Goal: Book appointment/travel/reservation

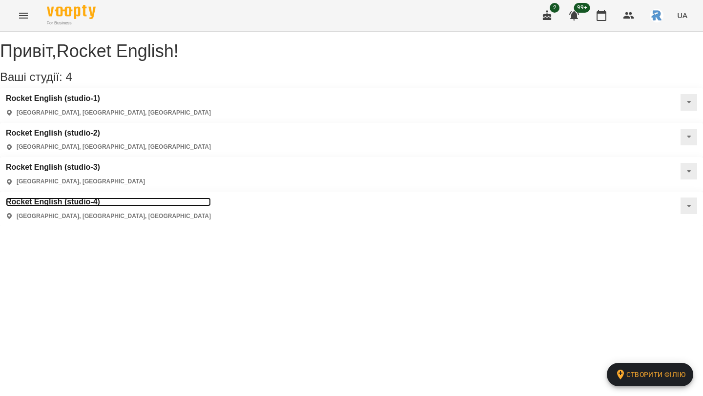
click at [73, 198] on h3 "Rocket English (studio-4)" at bounding box center [108, 202] width 205 height 9
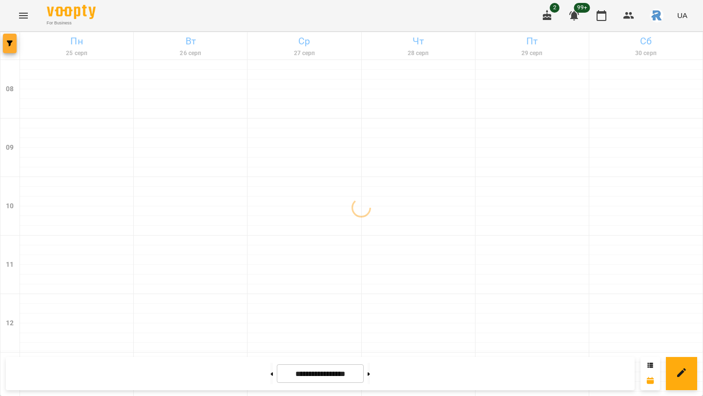
click at [16, 43] on span "button" at bounding box center [10, 44] width 14 height 6
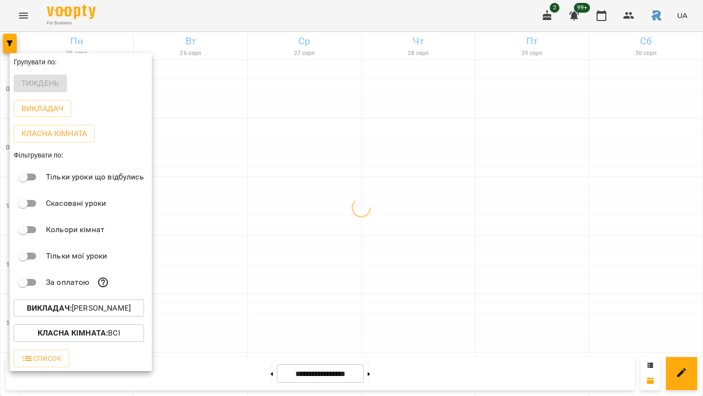
click at [74, 304] on button "Викладач : [PERSON_NAME]" at bounding box center [79, 309] width 130 height 18
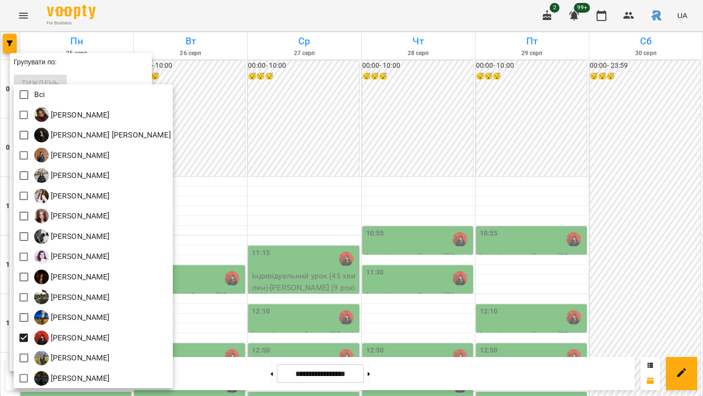
scroll to position [2, 0]
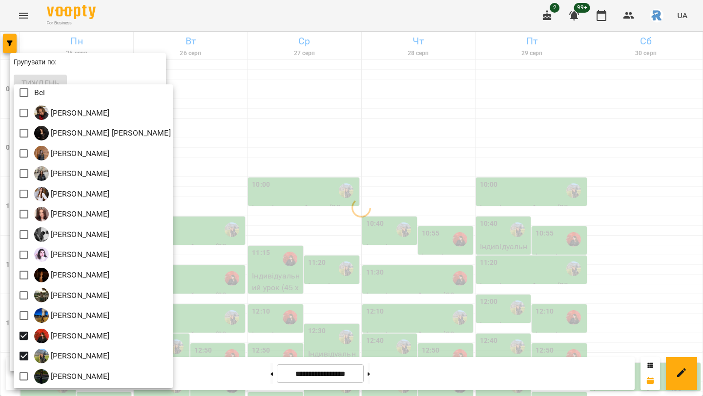
click at [235, 245] on div at bounding box center [351, 198] width 703 height 396
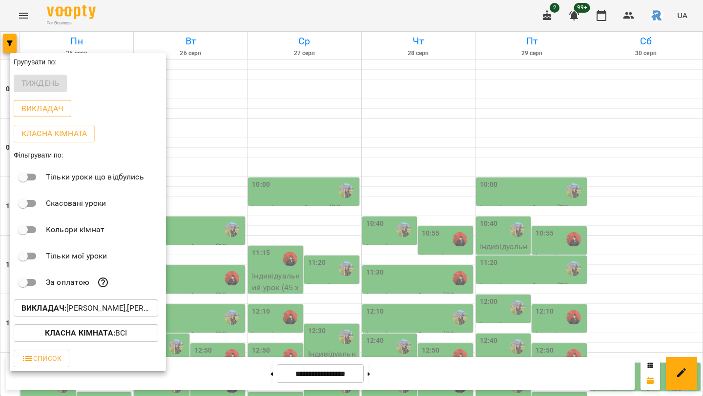
click at [59, 110] on p "Викладач" at bounding box center [42, 109] width 42 height 12
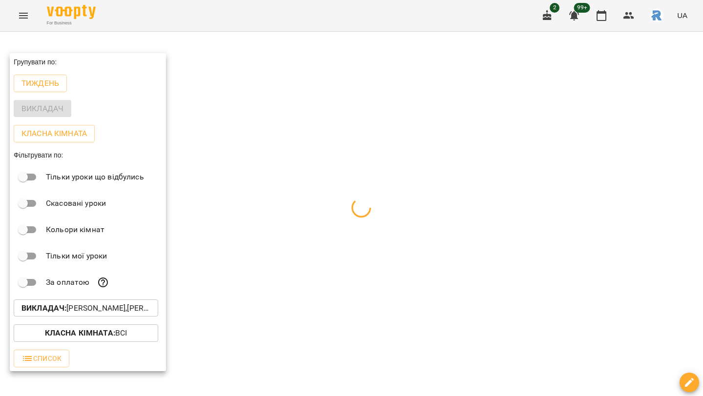
click at [303, 228] on div at bounding box center [351, 198] width 703 height 396
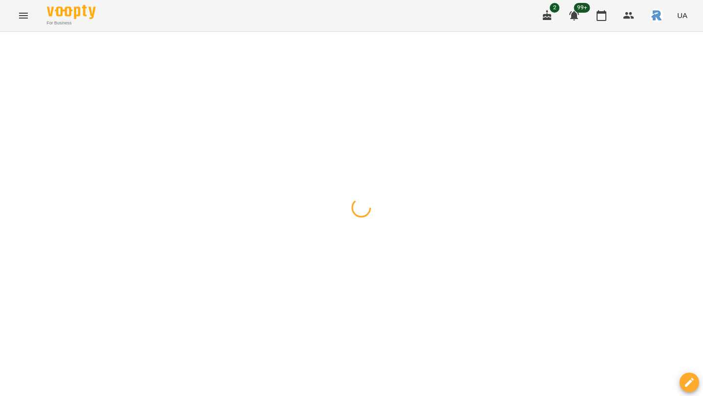
click at [303, 32] on div at bounding box center [351, 32] width 703 height 0
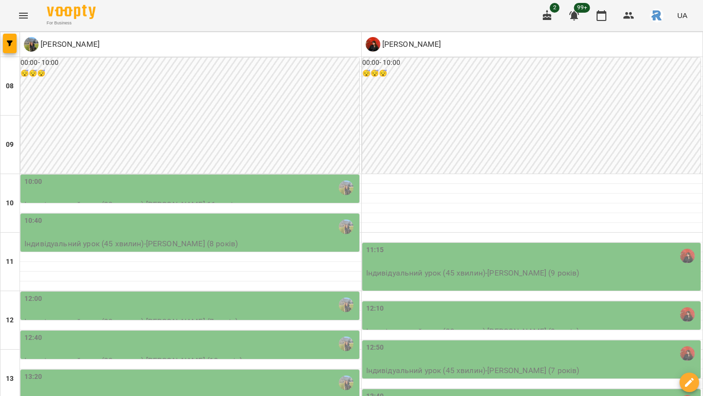
scroll to position [146, 0]
click at [209, 294] on div "12:00" at bounding box center [190, 305] width 333 height 22
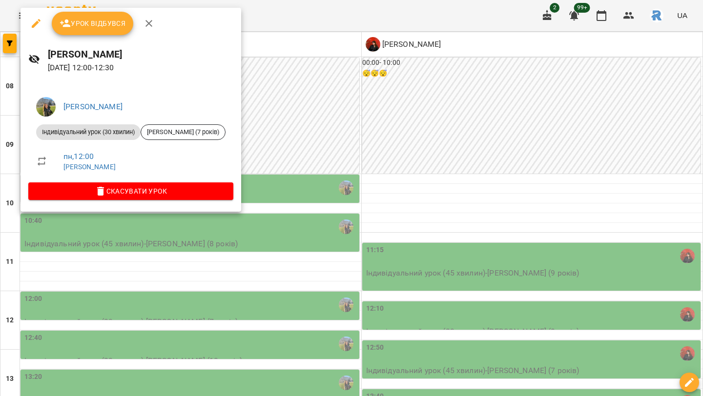
click at [319, 140] on div at bounding box center [351, 198] width 703 height 396
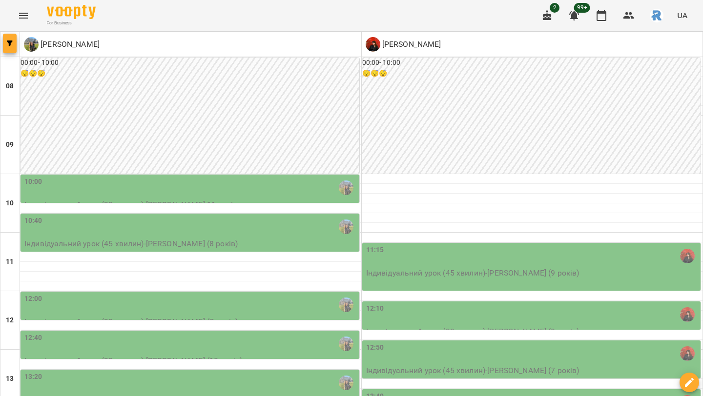
click at [11, 41] on icon "button" at bounding box center [10, 44] width 6 height 6
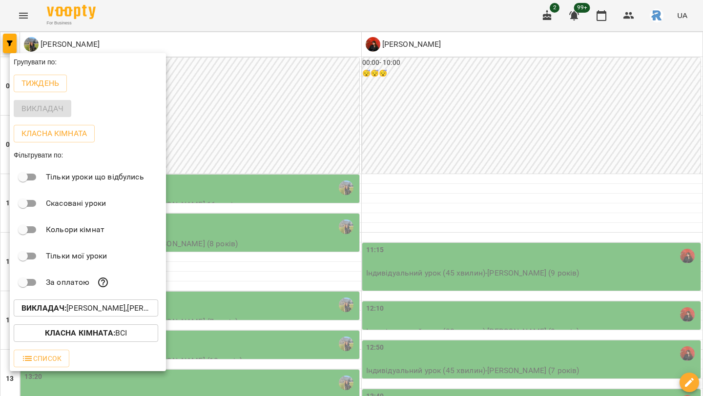
click at [110, 308] on p "Викладач : [PERSON_NAME],[PERSON_NAME]" at bounding box center [85, 309] width 129 height 12
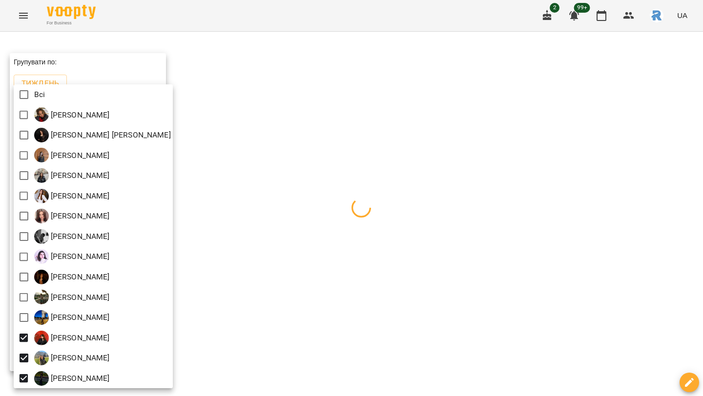
click at [244, 269] on div at bounding box center [351, 198] width 703 height 396
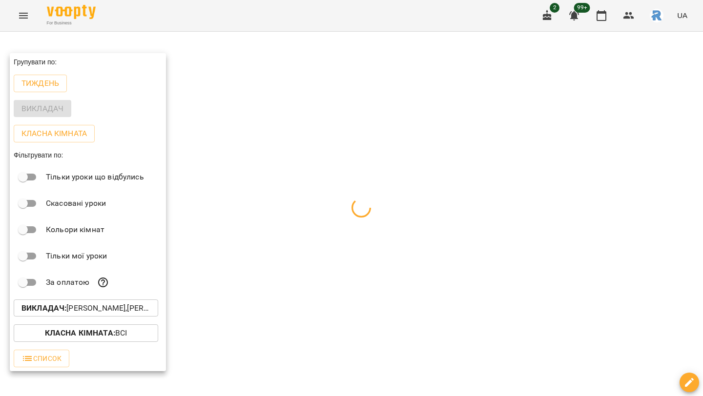
click at [244, 269] on div at bounding box center [351, 198] width 703 height 396
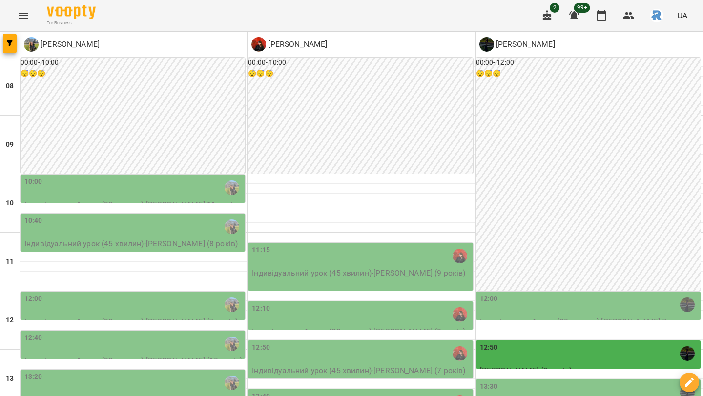
scroll to position [211, 0]
click at [519, 294] on div "12:00" at bounding box center [589, 305] width 219 height 22
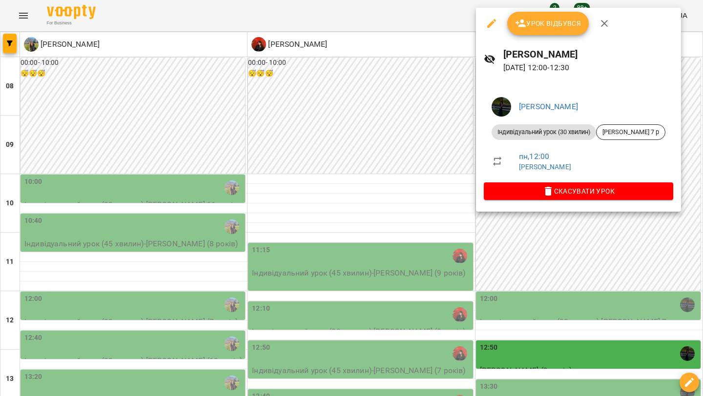
click at [557, 247] on div at bounding box center [351, 198] width 703 height 396
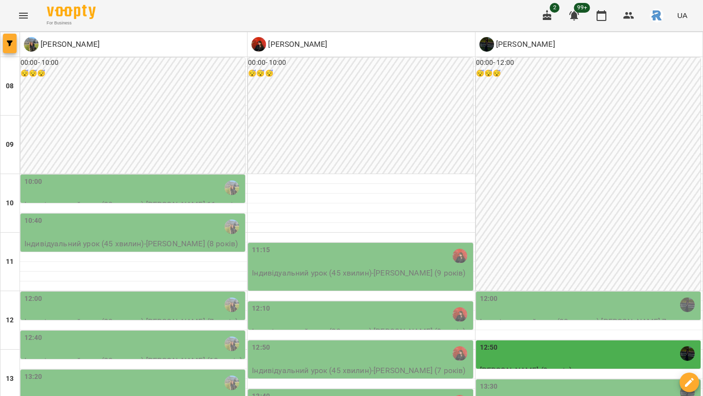
click at [11, 45] on icon "button" at bounding box center [10, 44] width 6 height 6
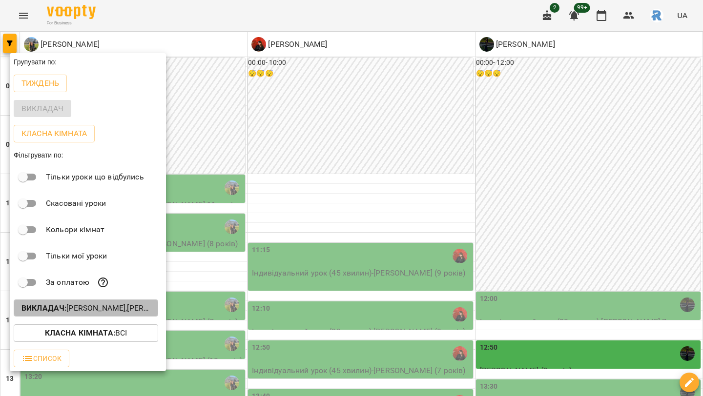
click at [101, 311] on p "Викладач : [PERSON_NAME],[PERSON_NAME],[PERSON_NAME]" at bounding box center [85, 309] width 129 height 12
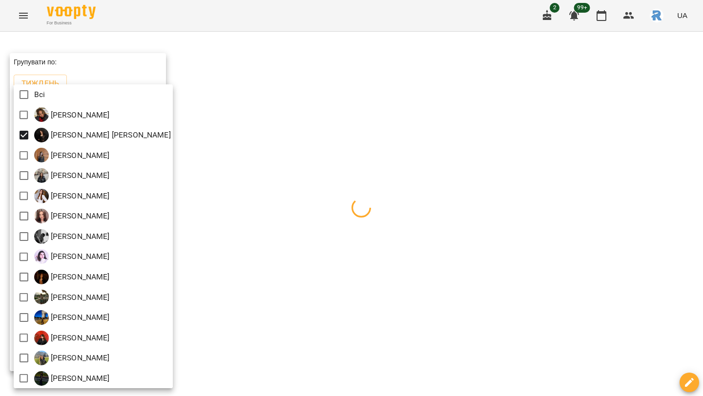
click at [304, 148] on div at bounding box center [351, 198] width 703 height 396
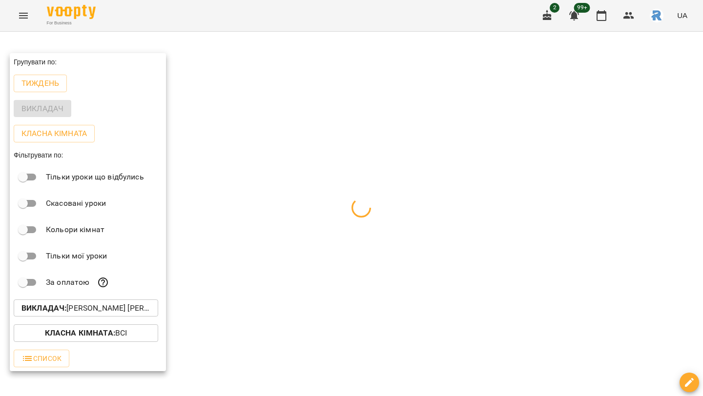
click at [304, 148] on div at bounding box center [351, 198] width 703 height 396
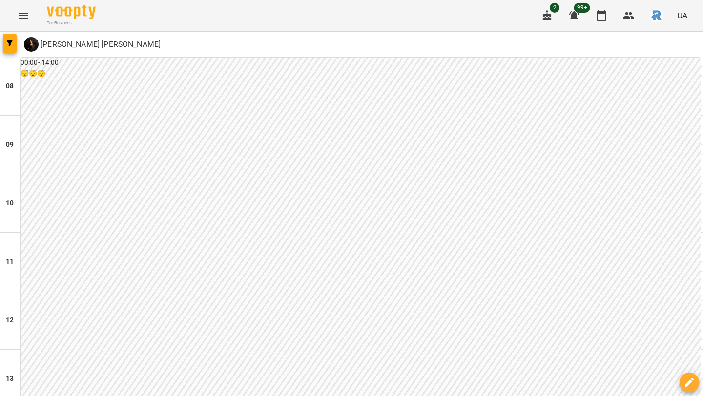
scroll to position [382, 0]
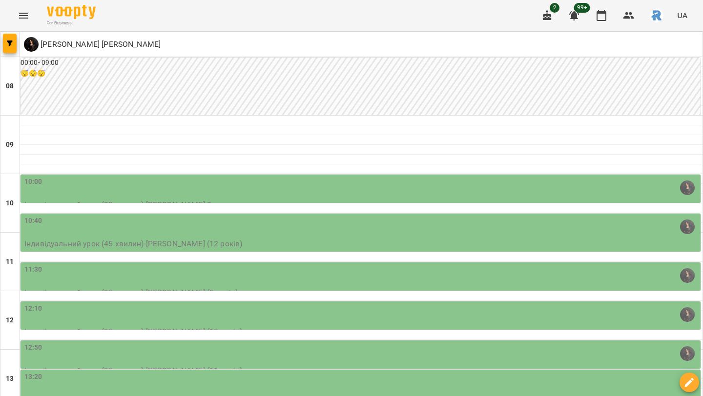
scroll to position [57, 0]
click at [369, 177] on div "10:00" at bounding box center [361, 188] width 674 height 22
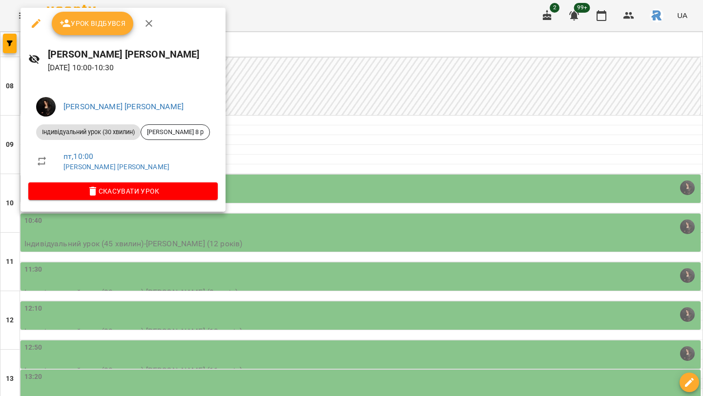
click at [373, 156] on div at bounding box center [351, 198] width 703 height 396
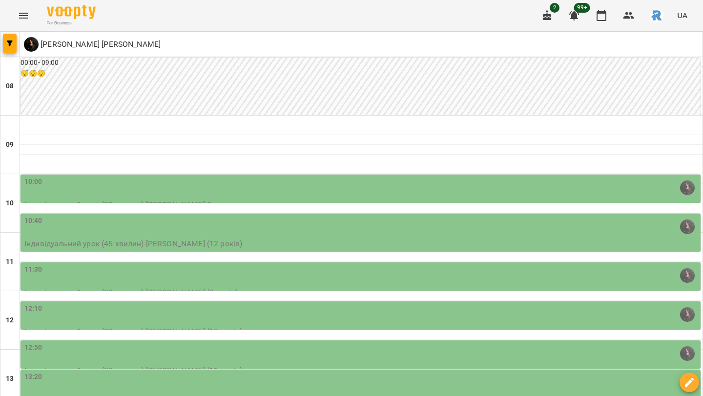
scroll to position [133, 0]
type input "**********"
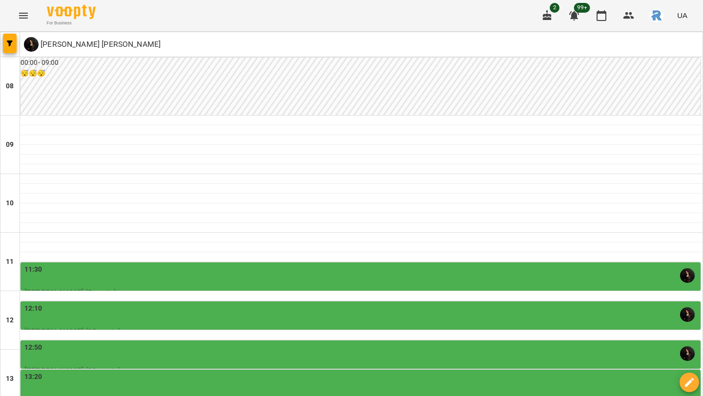
scroll to position [74, 0]
click at [176, 304] on div "12:10" at bounding box center [361, 315] width 674 height 22
